Goal: Task Accomplishment & Management: Manage account settings

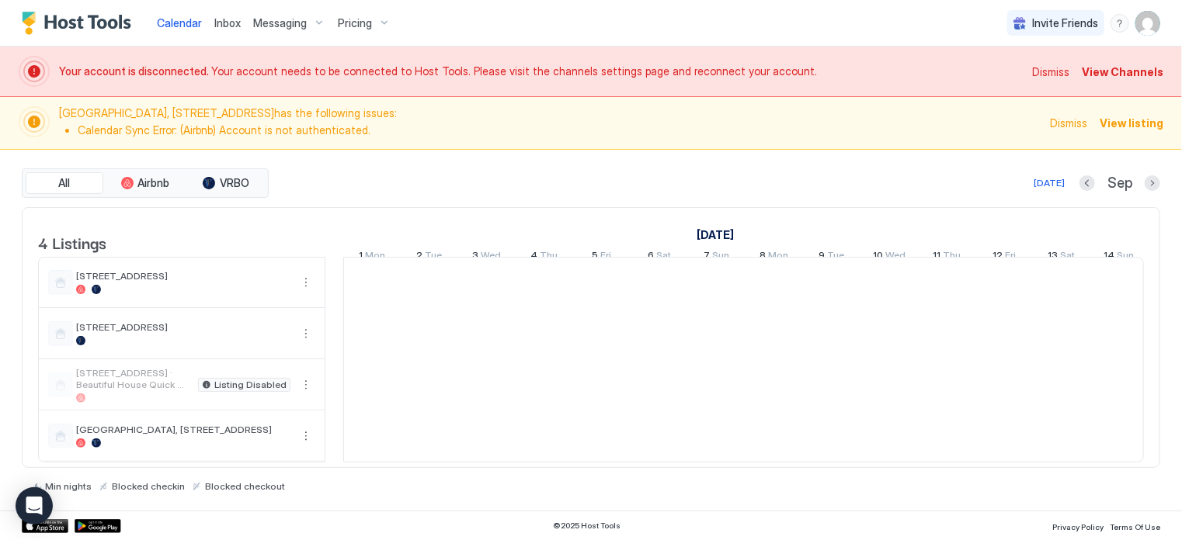
scroll to position [0, 863]
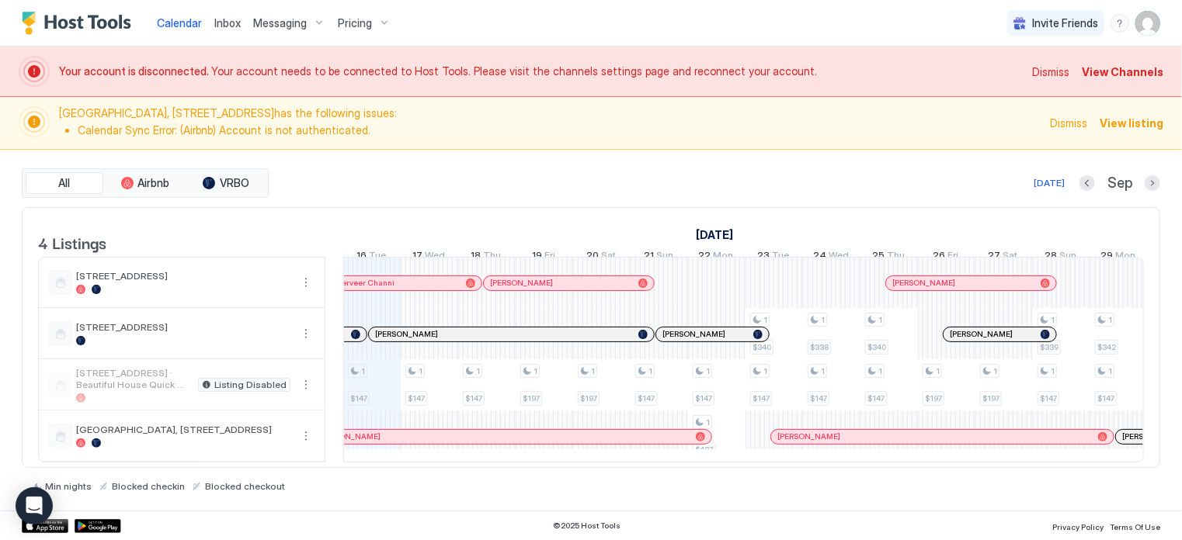
click at [1131, 72] on span "View Channels" at bounding box center [1123, 72] width 82 height 16
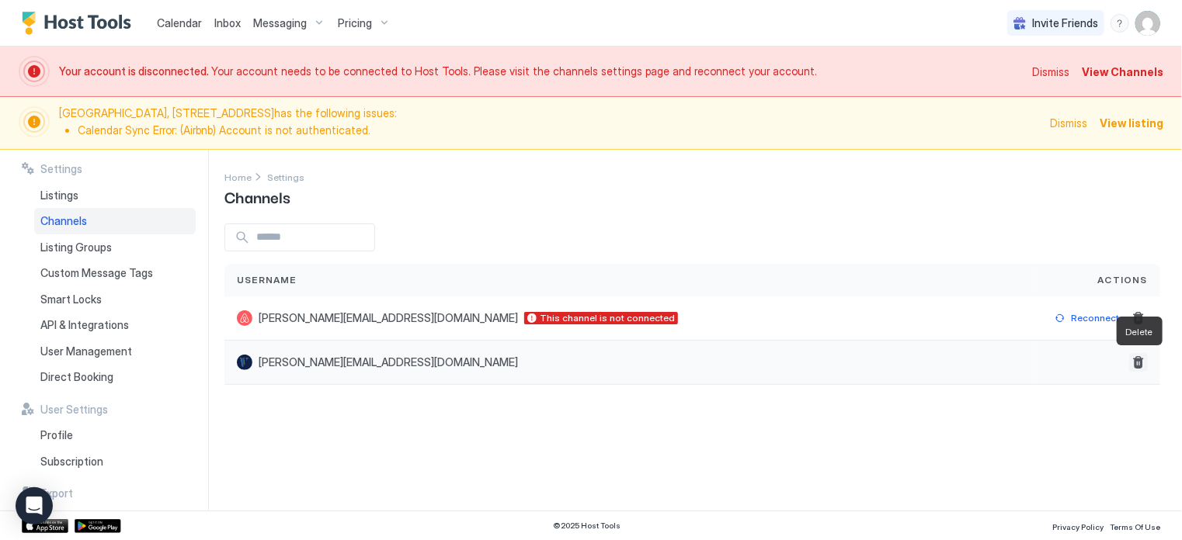
click at [1140, 360] on button "Delete" at bounding box center [1138, 362] width 19 height 19
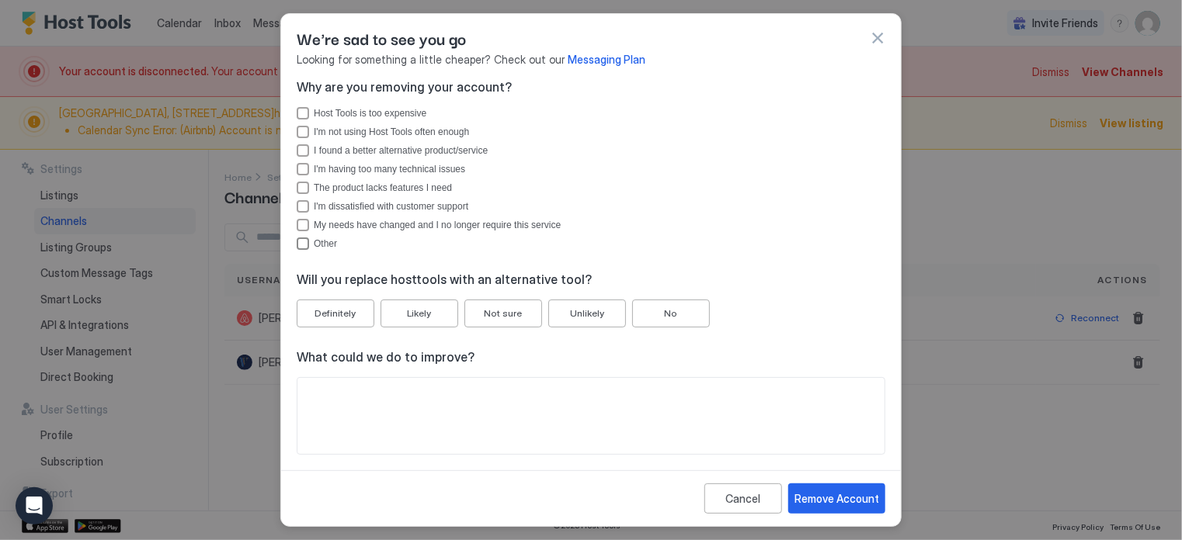
click at [300, 244] on div "Other" at bounding box center [303, 244] width 12 height 12
click at [429, 311] on div "Likely" at bounding box center [420, 314] width 24 height 14
click at [828, 500] on div "Remove Account" at bounding box center [836, 499] width 85 height 16
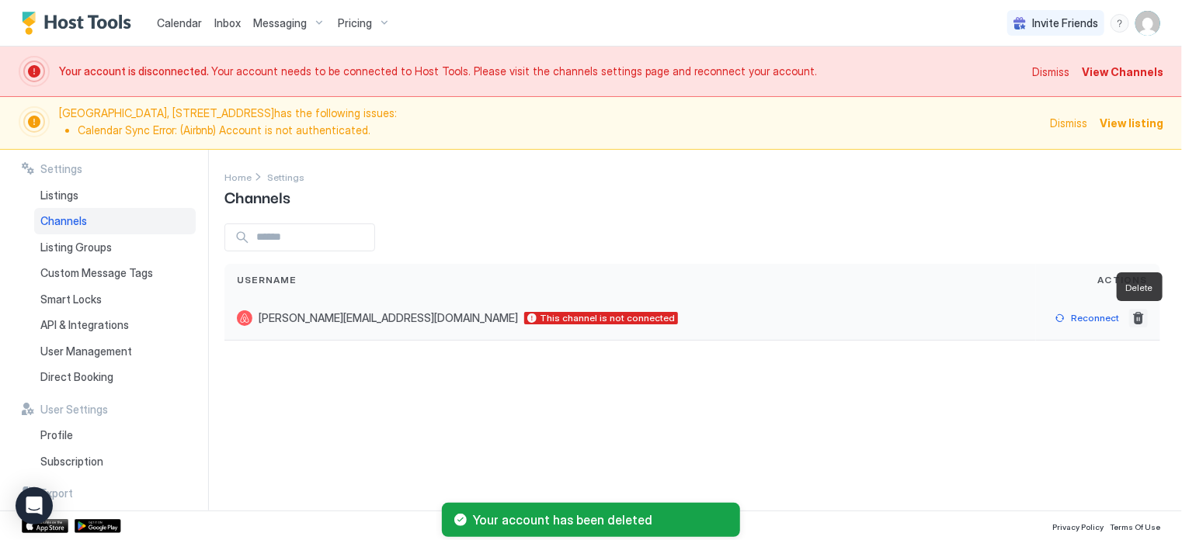
click at [1138, 319] on button "Delete" at bounding box center [1138, 318] width 19 height 19
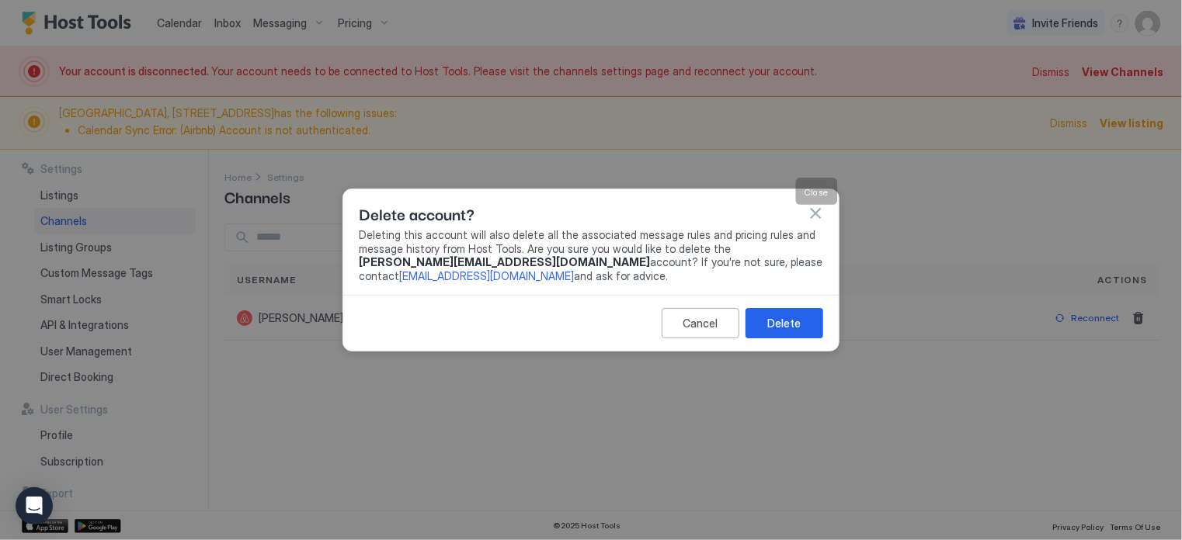
click at [816, 221] on button "button" at bounding box center [816, 214] width 16 height 16
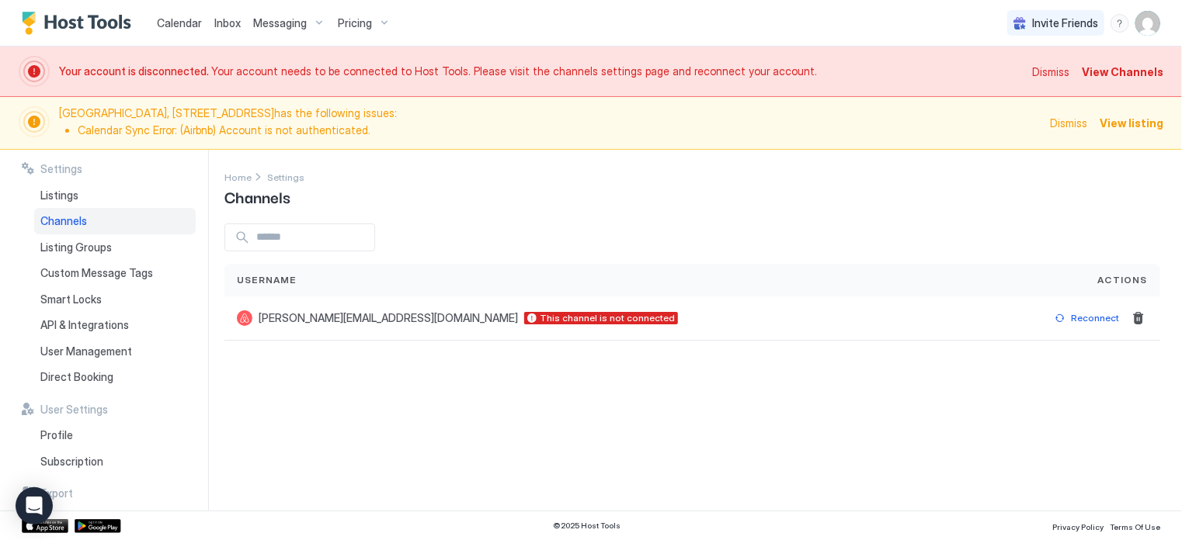
click at [352, 22] on span "Pricing" at bounding box center [355, 23] width 34 height 14
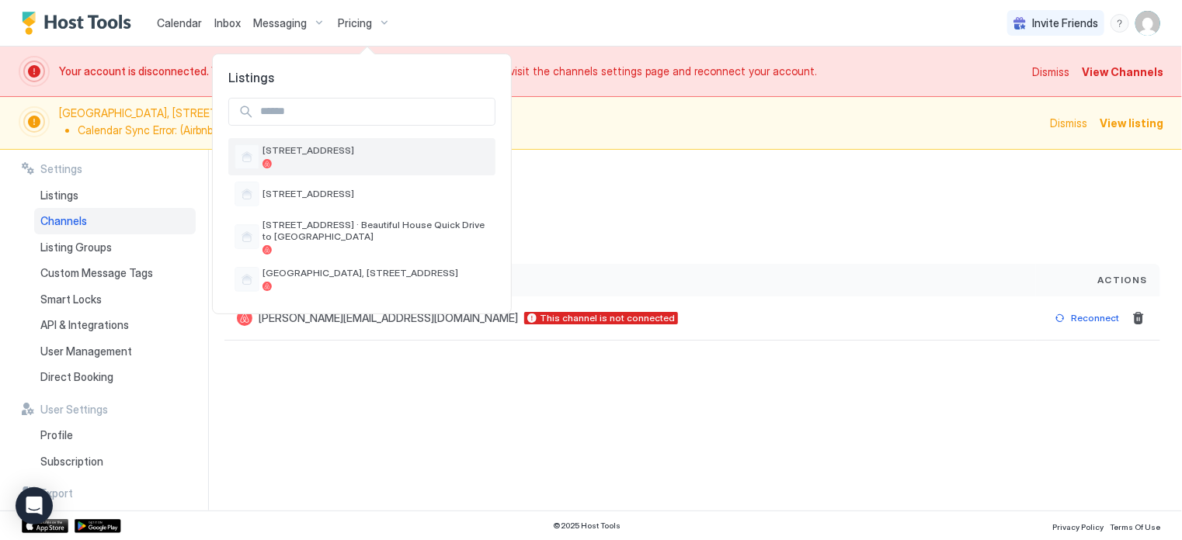
click at [314, 169] on div "[STREET_ADDRESS]" at bounding box center [361, 156] width 267 height 37
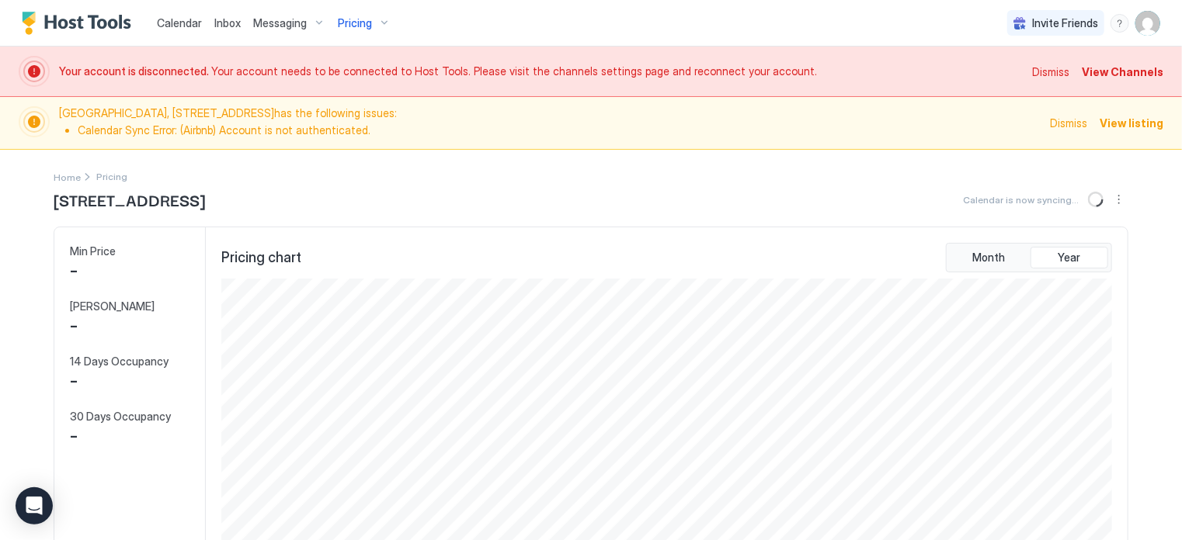
scroll to position [298, 895]
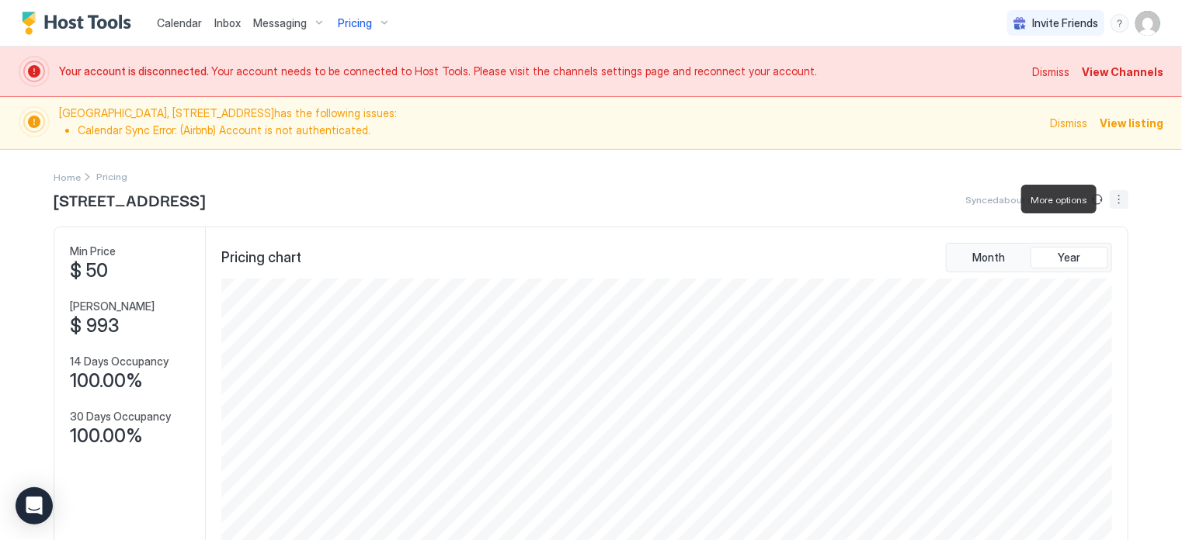
click at [1110, 197] on button "More options" at bounding box center [1119, 199] width 19 height 19
click at [452, 196] on div at bounding box center [591, 270] width 1182 height 540
click at [1065, 128] on span "Dismiss" at bounding box center [1068, 123] width 37 height 16
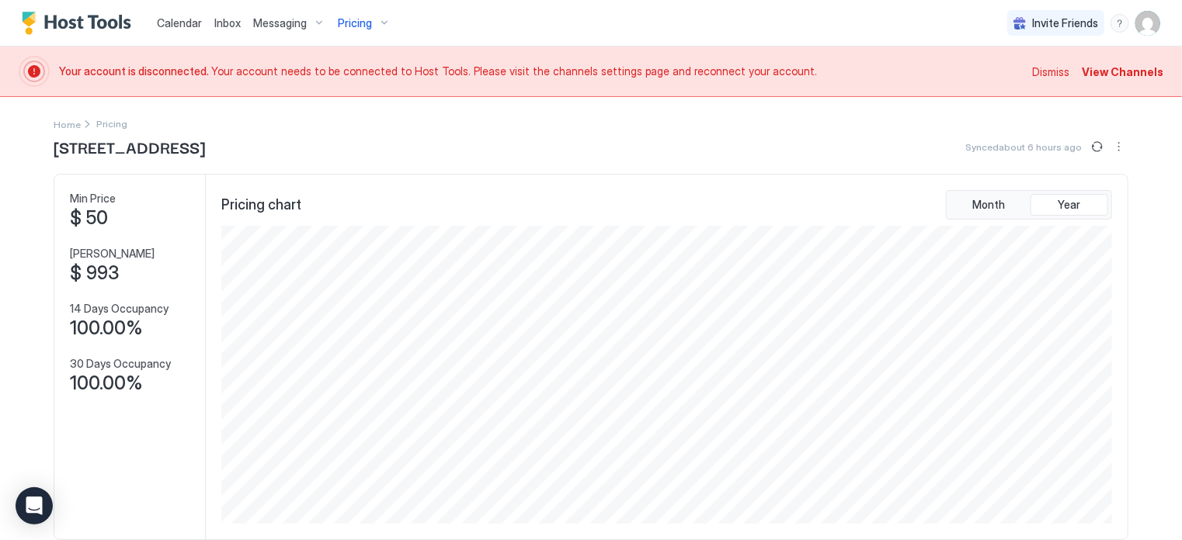
click at [1044, 71] on span "Dismiss" at bounding box center [1050, 72] width 37 height 16
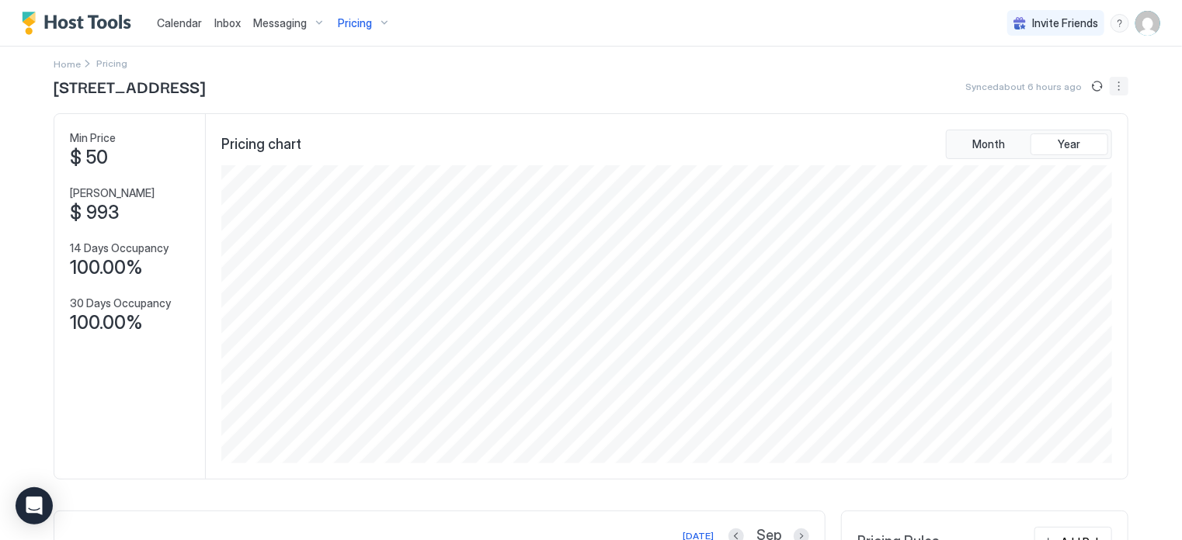
scroll to position [0, 0]
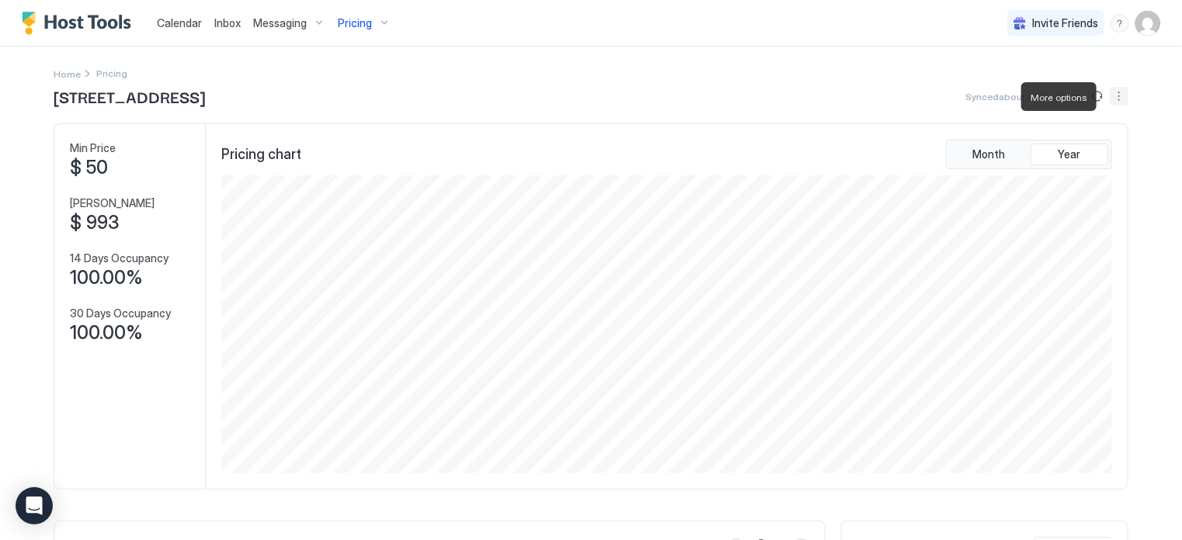
click at [1110, 98] on button "More options" at bounding box center [1119, 96] width 19 height 19
click at [1081, 142] on span "Listing Settings" at bounding box center [1086, 143] width 69 height 12
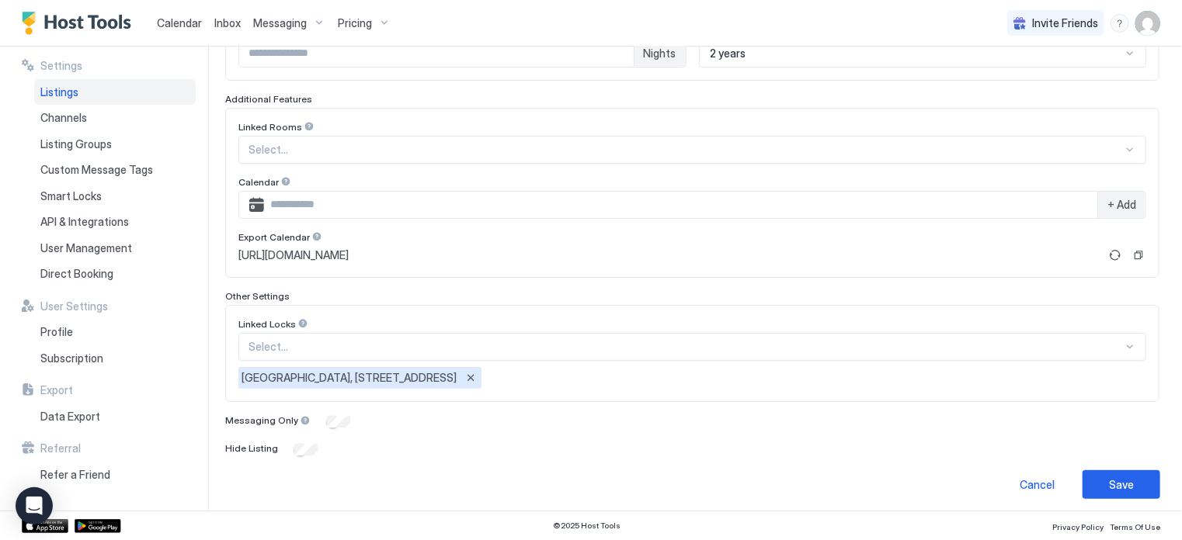
scroll to position [475, 0]
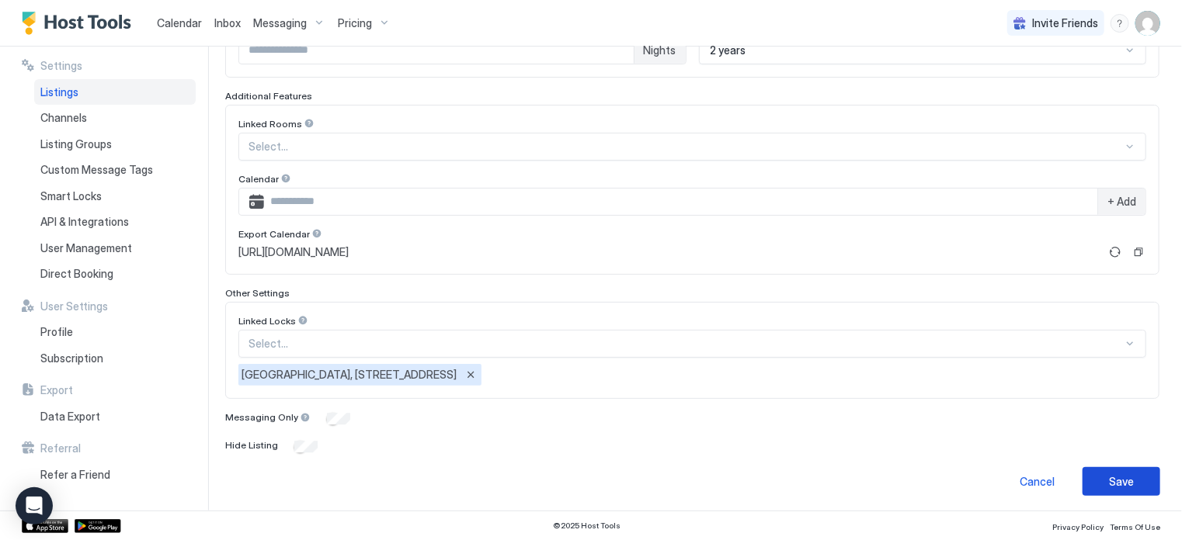
click at [1112, 474] on div "Save" at bounding box center [1121, 482] width 25 height 16
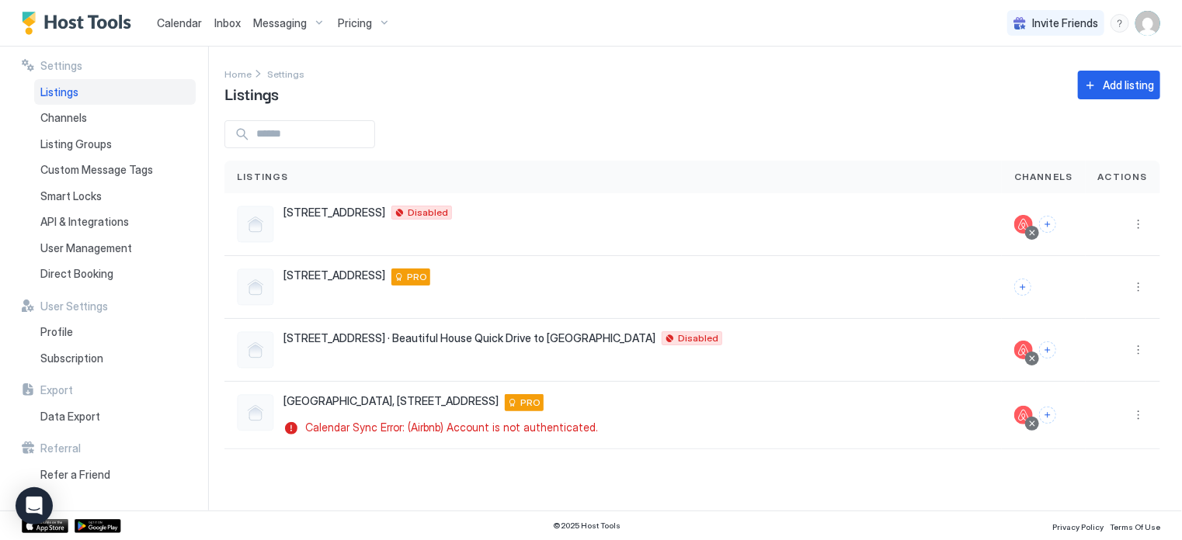
click at [354, 24] on span "Pricing" at bounding box center [355, 23] width 34 height 14
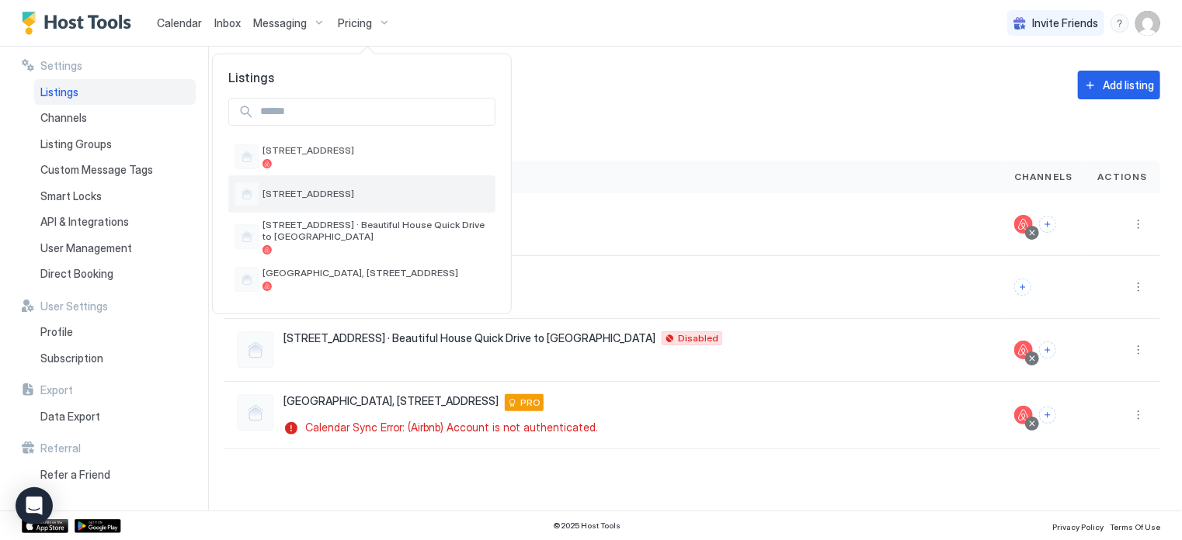
click at [290, 193] on span "[STREET_ADDRESS]" at bounding box center [375, 194] width 227 height 12
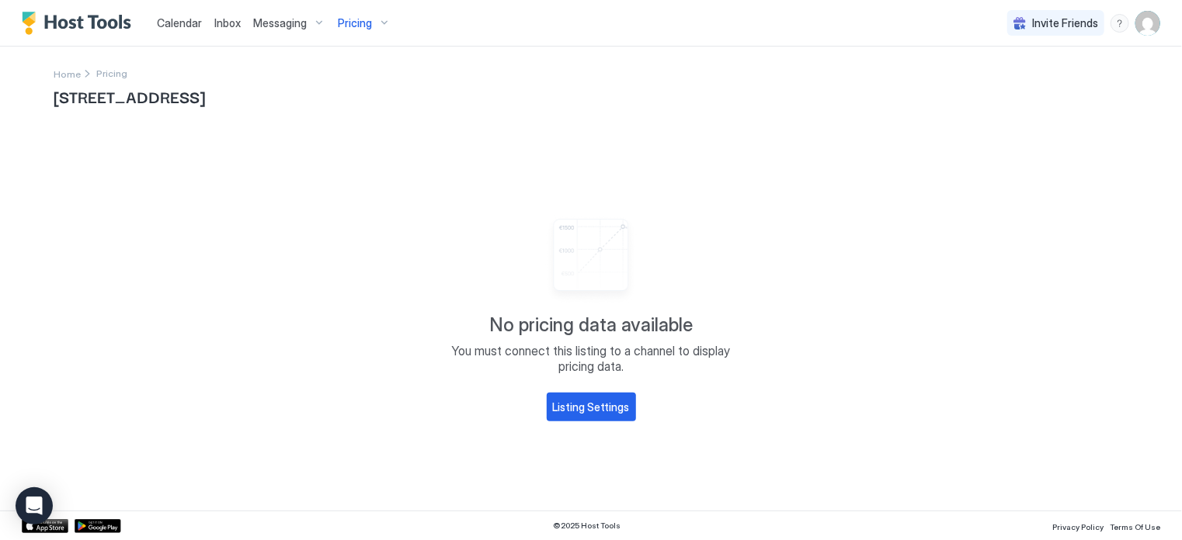
click at [402, 311] on div "No pricing data available You must connect this listing to a channel to display…" at bounding box center [591, 317] width 1075 height 388
click at [365, 26] on span "Pricing" at bounding box center [355, 23] width 34 height 14
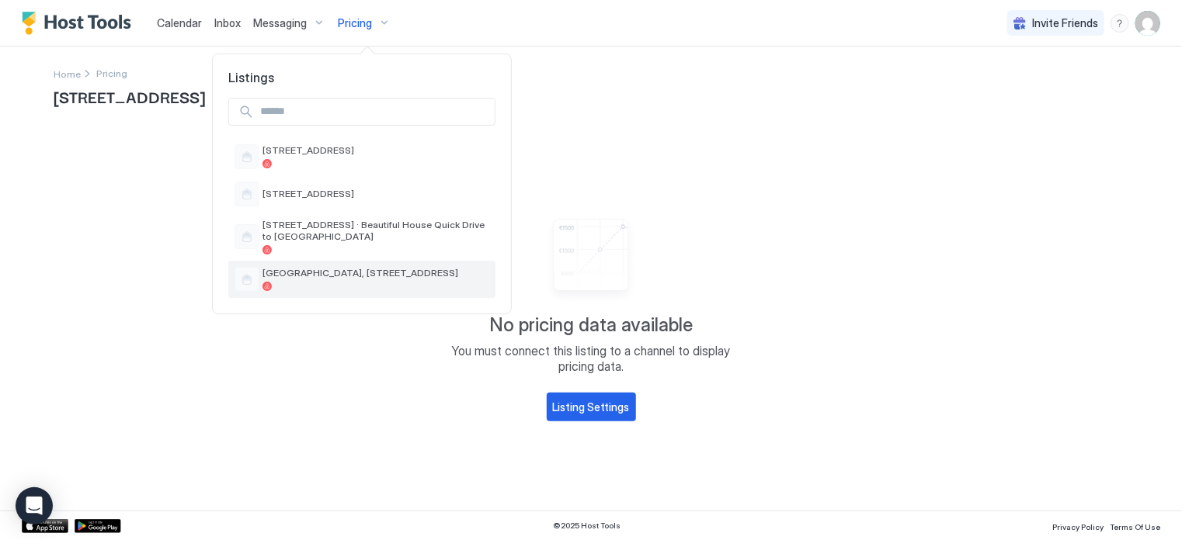
click at [304, 271] on span "[GEOGRAPHIC_DATA], [STREET_ADDRESS]" at bounding box center [375, 273] width 227 height 12
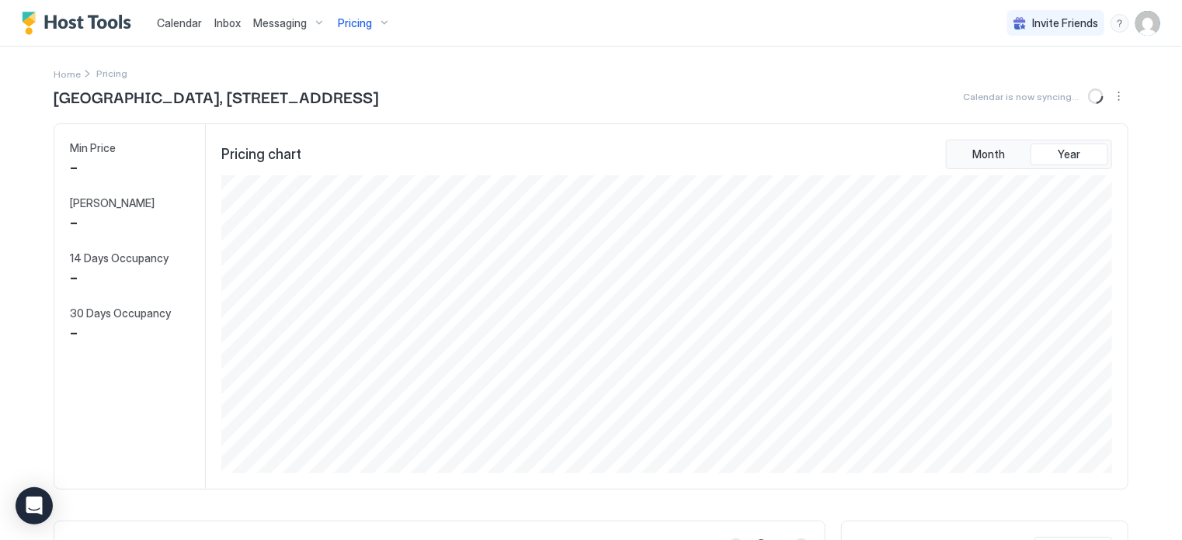
scroll to position [298, 895]
click at [1116, 99] on button "More options" at bounding box center [1119, 96] width 19 height 19
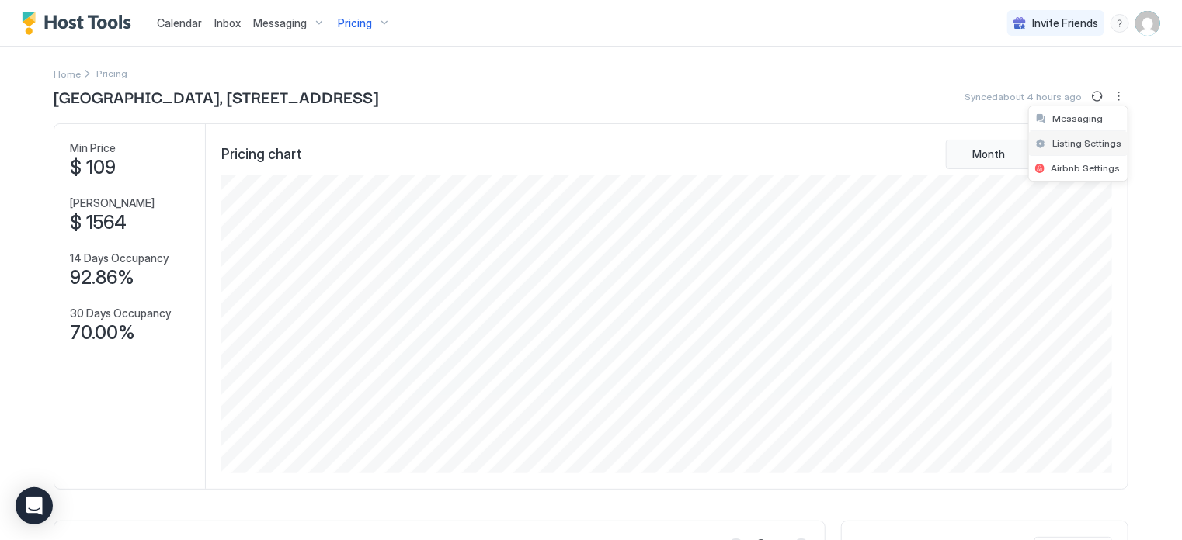
click at [1069, 144] on span "Listing Settings" at bounding box center [1086, 143] width 69 height 12
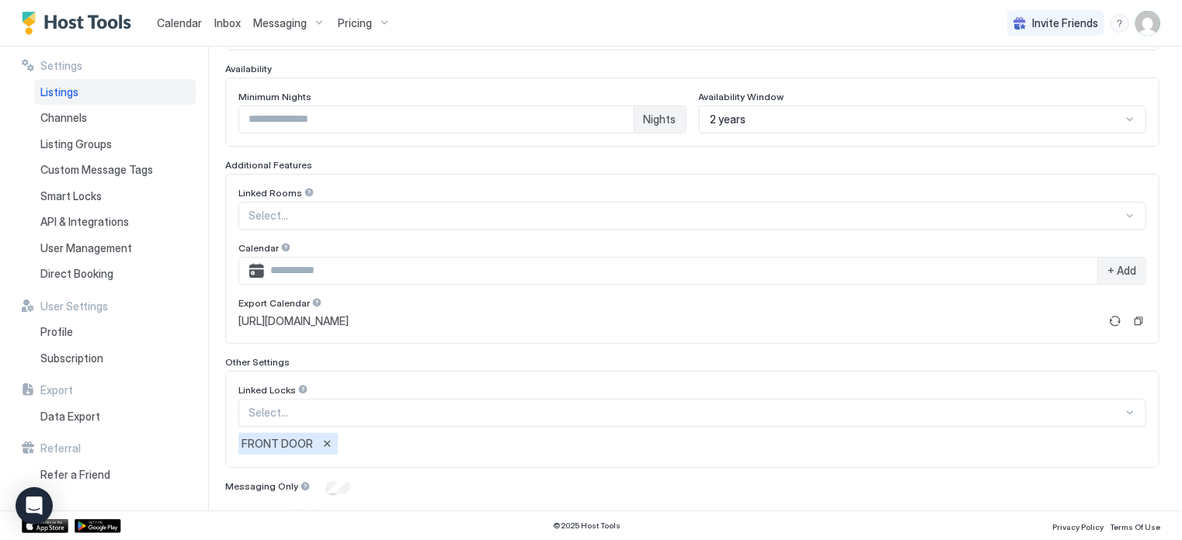
scroll to position [475, 0]
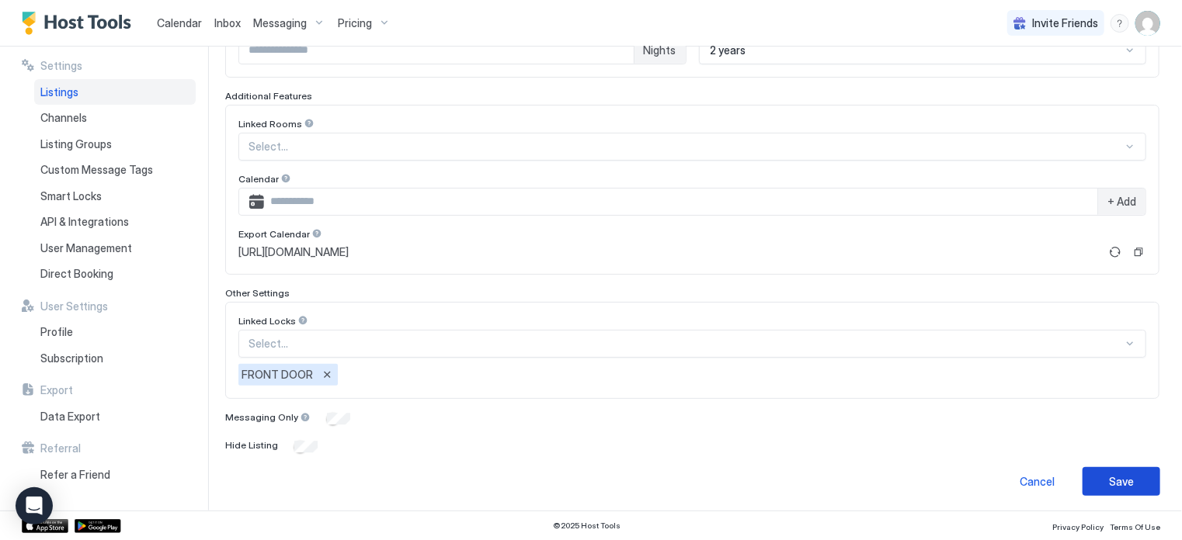
click at [1112, 484] on div "Save" at bounding box center [1121, 482] width 25 height 16
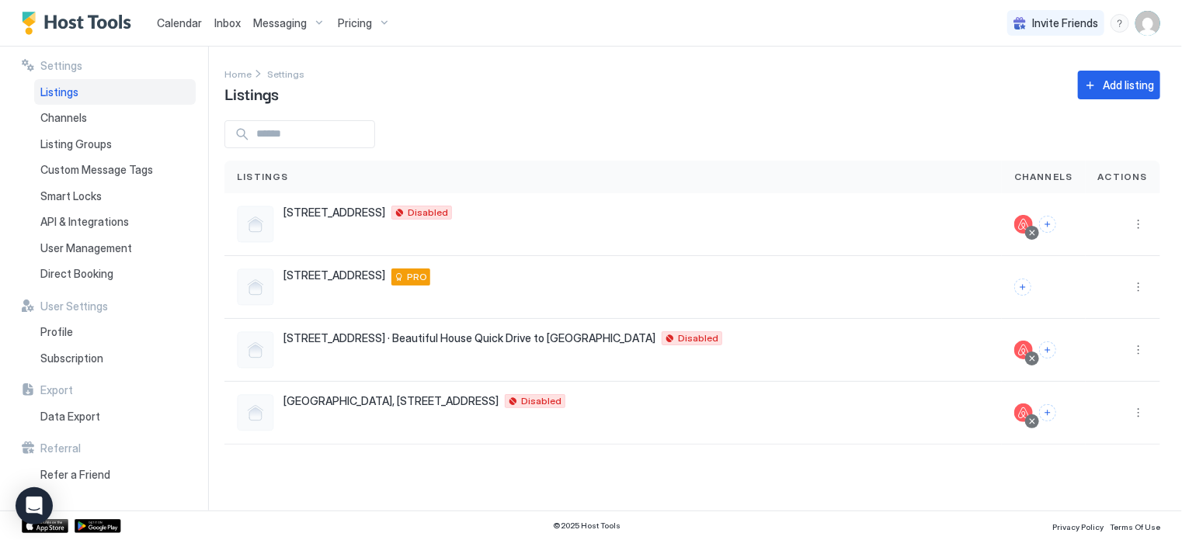
click at [361, 23] on span "Pricing" at bounding box center [355, 23] width 34 height 14
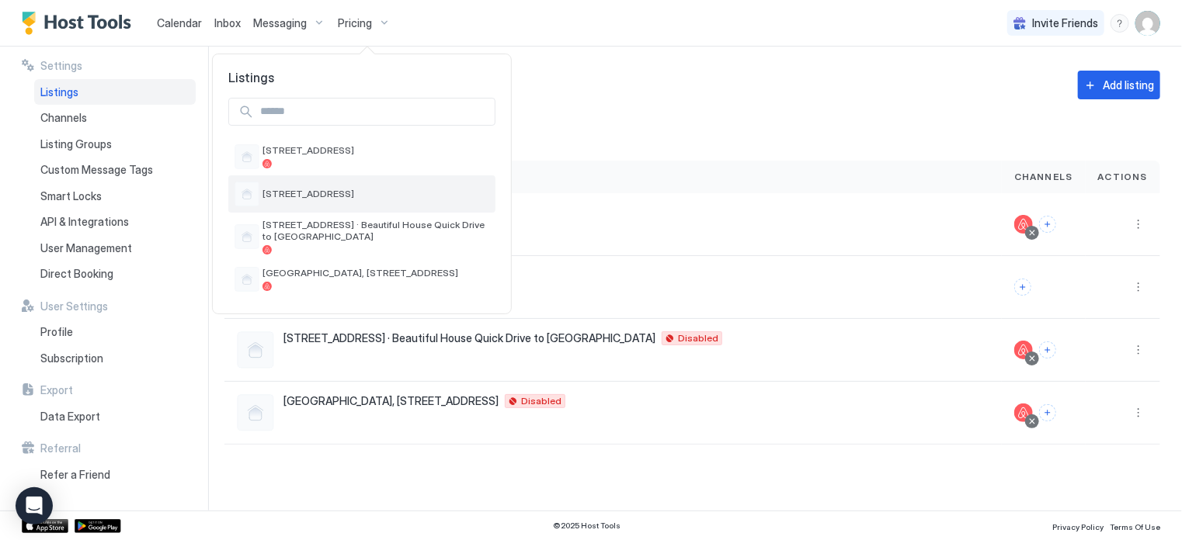
click at [303, 188] on span "[STREET_ADDRESS]" at bounding box center [375, 194] width 227 height 12
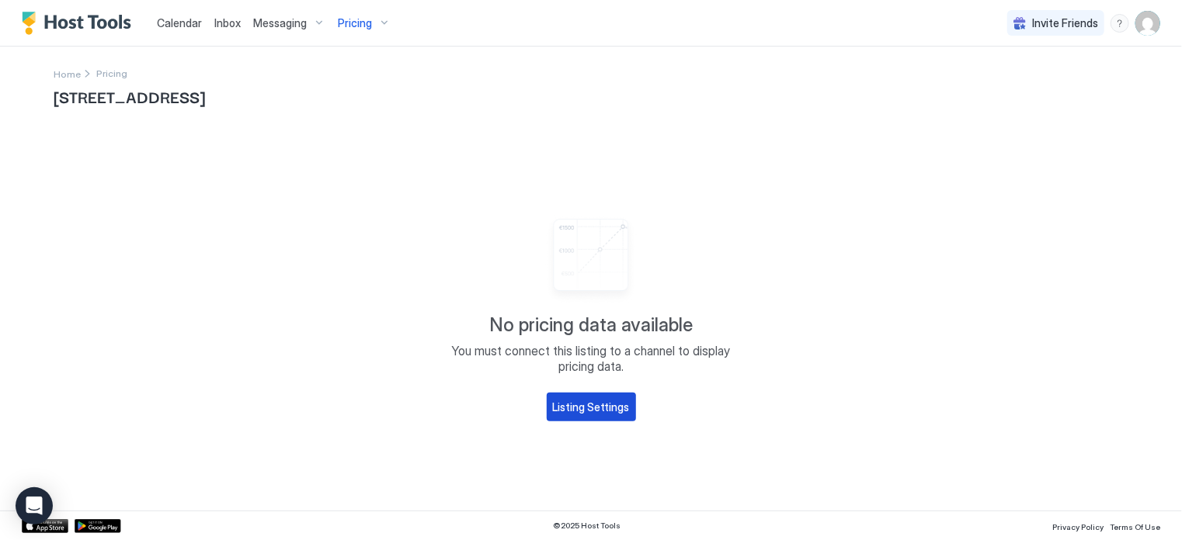
click at [576, 412] on div "Listing Settings" at bounding box center [591, 407] width 77 height 16
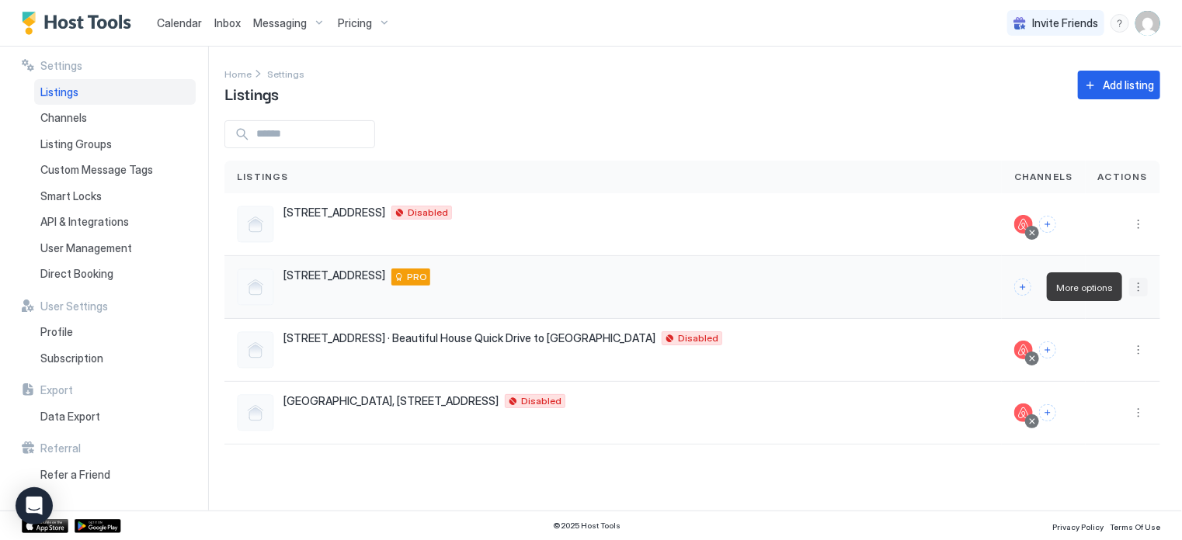
click at [1138, 287] on button "More options" at bounding box center [1138, 287] width 19 height 19
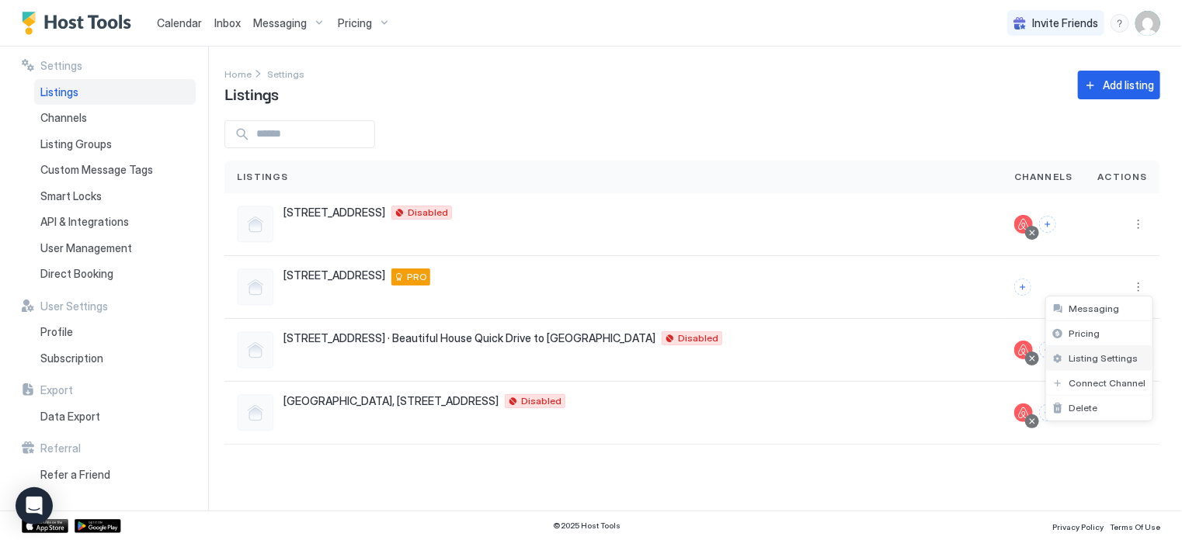
click at [1084, 360] on span "Listing Settings" at bounding box center [1103, 359] width 69 height 12
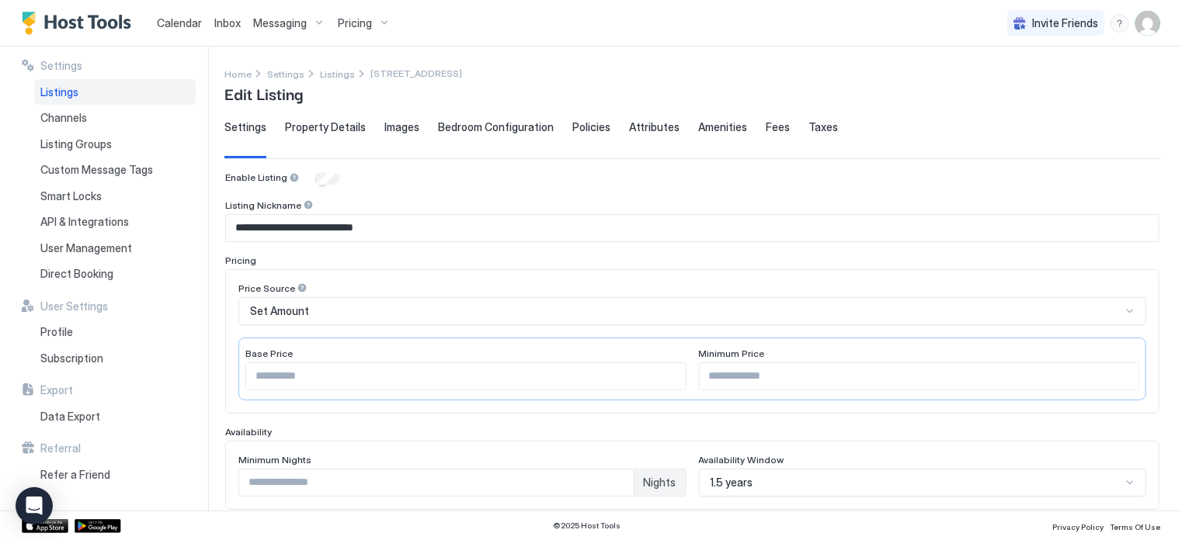
scroll to position [406, 0]
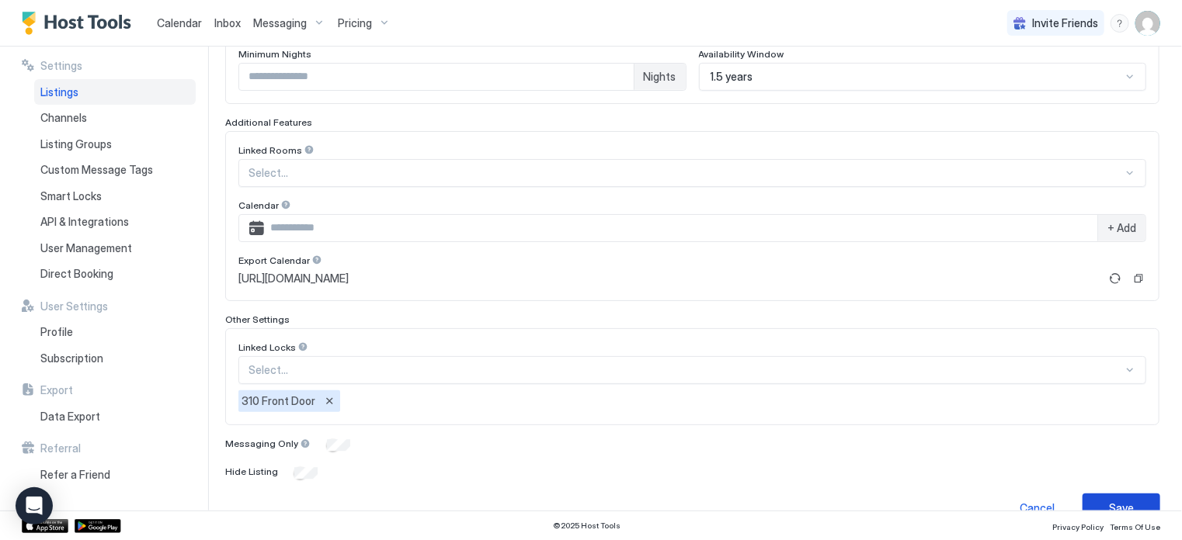
click at [1109, 503] on div "Save" at bounding box center [1121, 508] width 25 height 16
